Goal: Transaction & Acquisition: Subscribe to service/newsletter

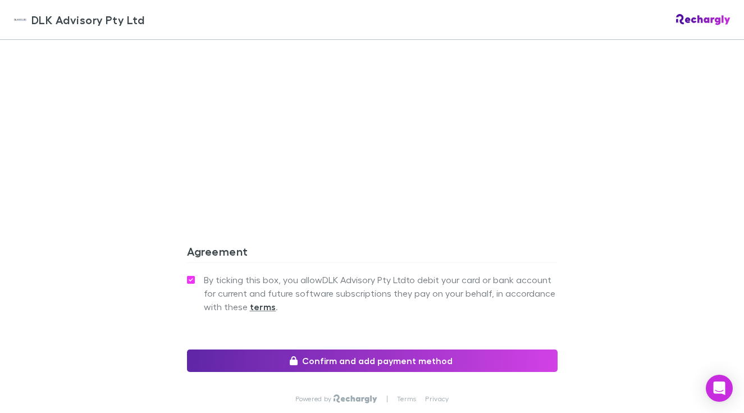
scroll to position [1030, 0]
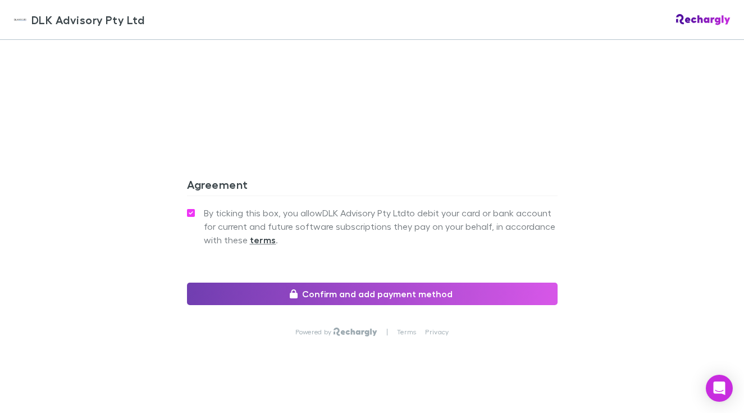
click at [345, 282] on button "Confirm and add payment method" at bounding box center [372, 293] width 371 height 22
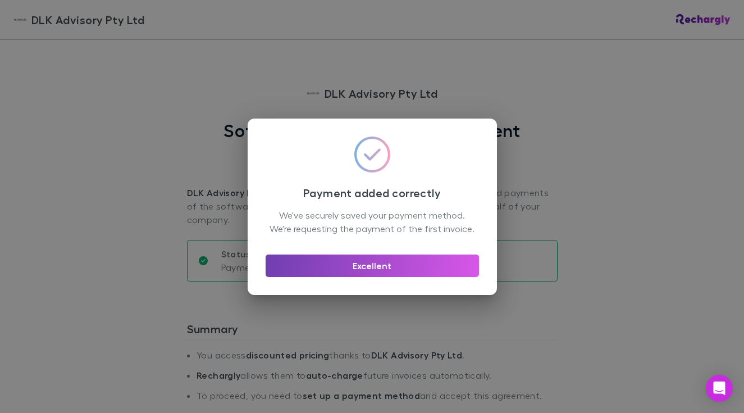
click at [390, 271] on button "Excellent" at bounding box center [372, 265] width 213 height 22
